Goal: Navigation & Orientation: Find specific page/section

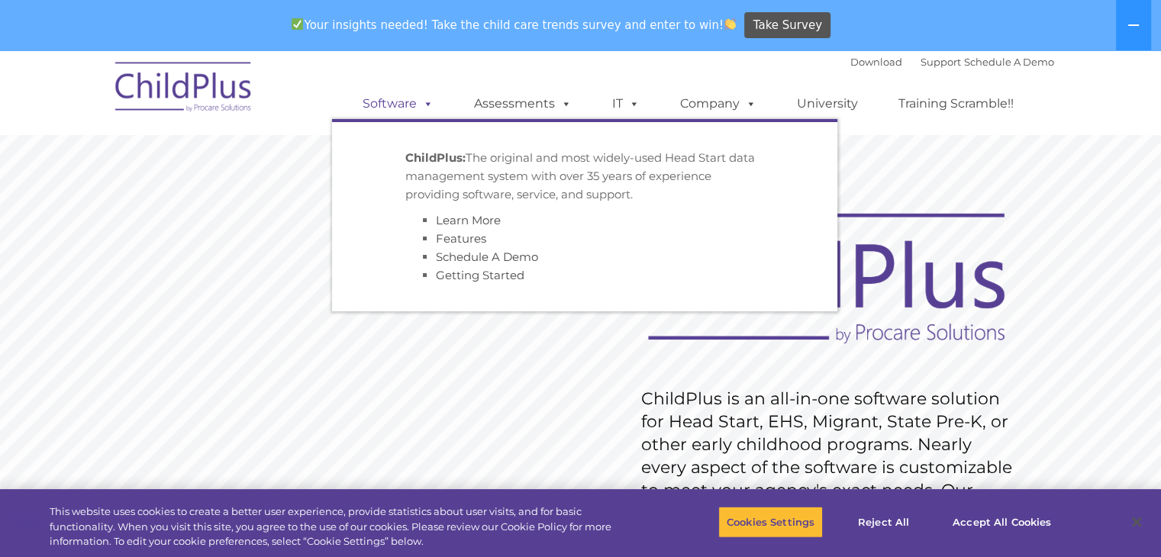
click at [411, 105] on link "Software" at bounding box center [398, 104] width 102 height 31
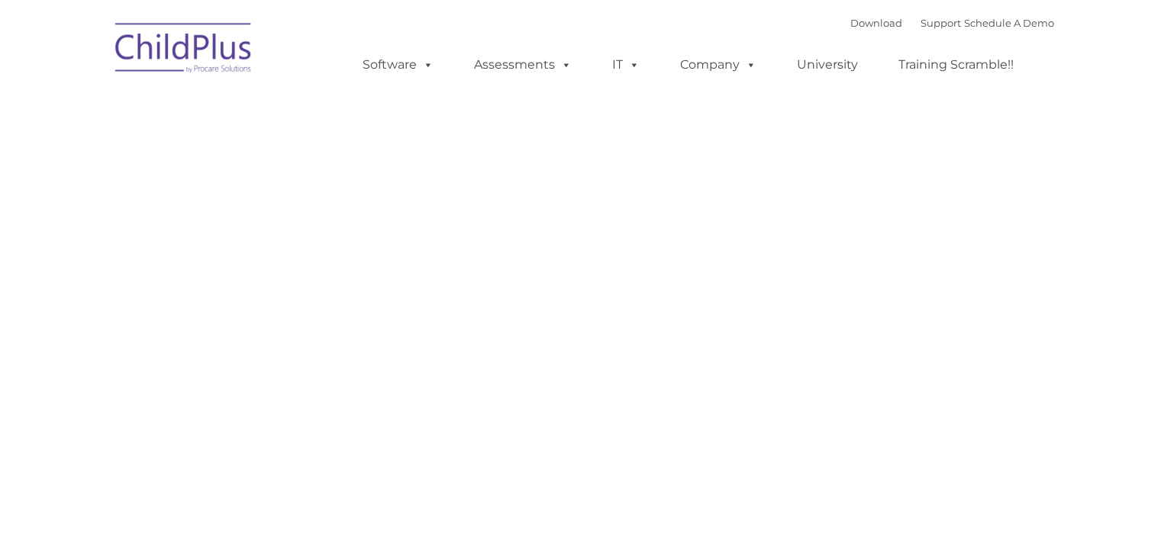
type input ""
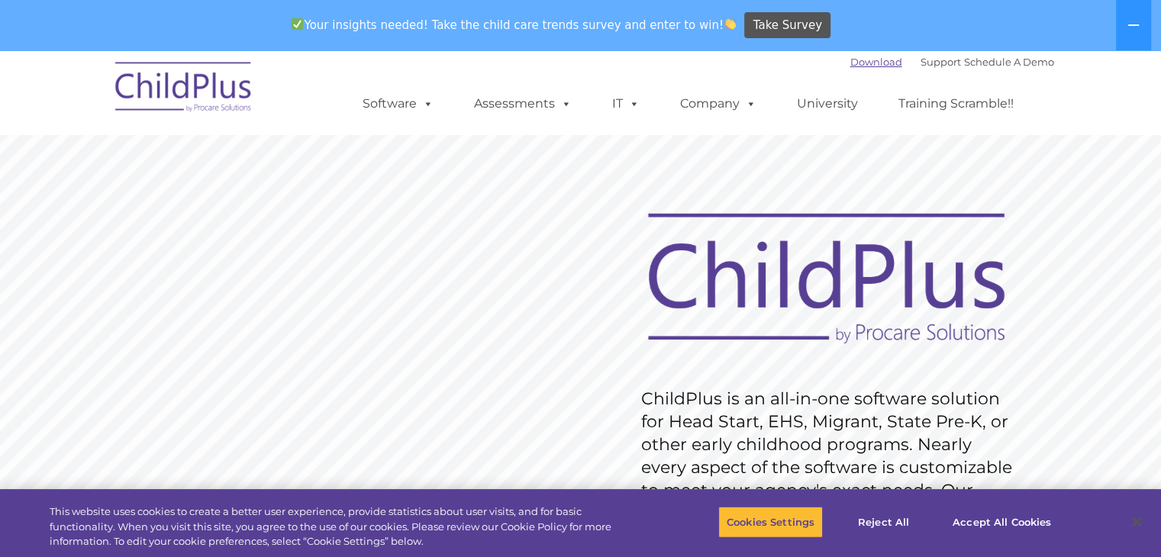
click at [850, 67] on link "Download" at bounding box center [876, 62] width 52 height 12
click at [920, 64] on link "Support" at bounding box center [940, 62] width 40 height 12
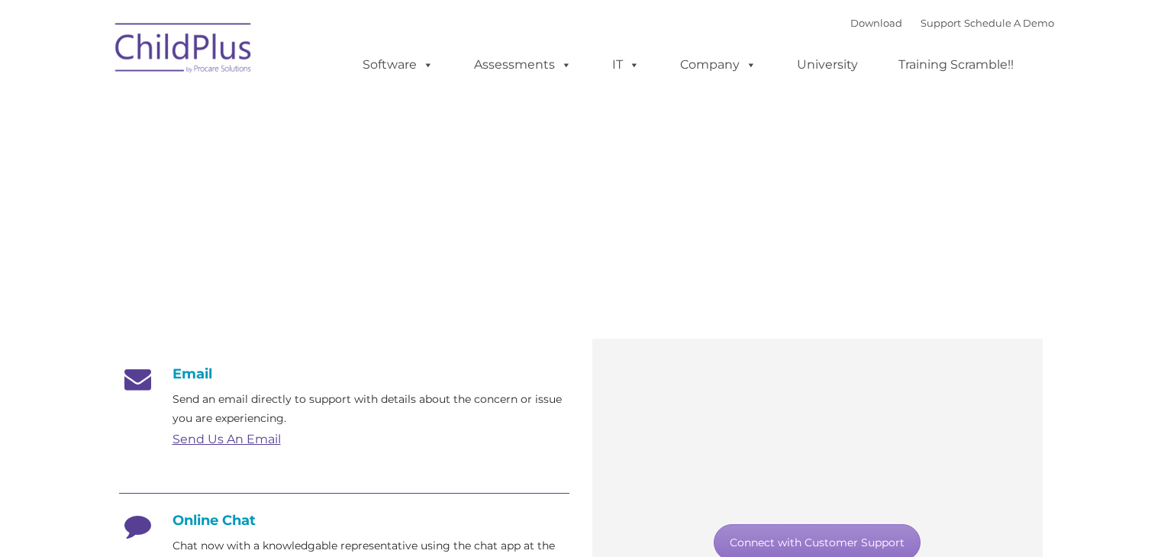
type input ""
click at [922, 56] on link "Training Scramble!!" at bounding box center [956, 65] width 146 height 31
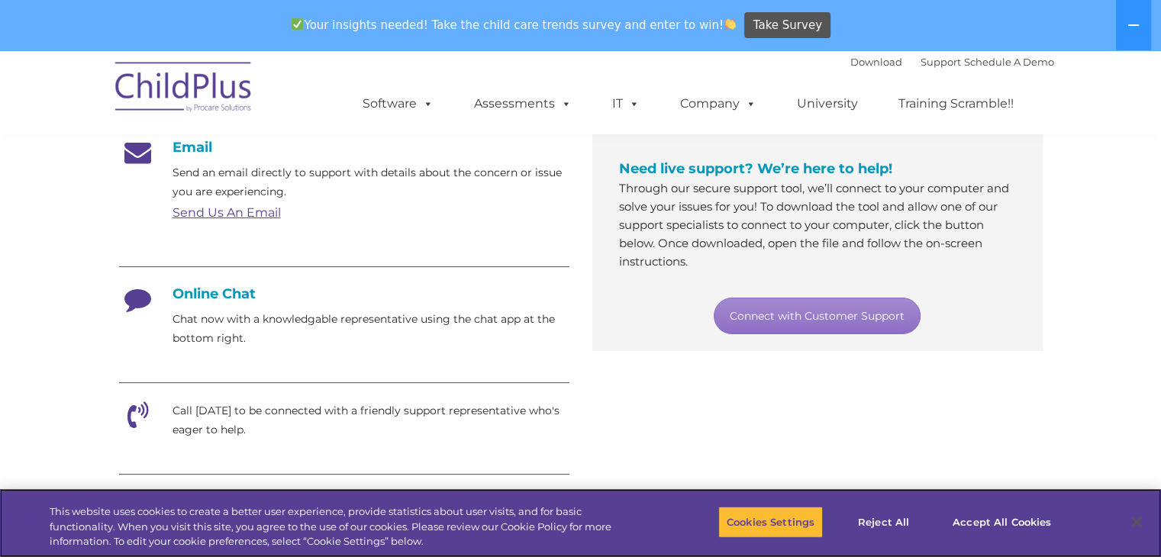
scroll to position [327, 0]
